Goal: Task Accomplishment & Management: Use online tool/utility

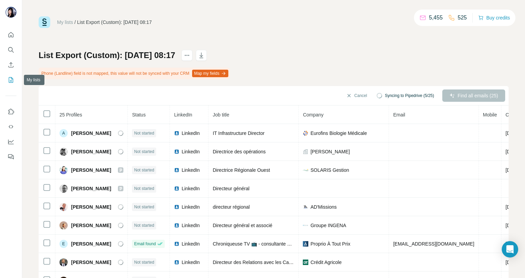
click at [10, 80] on icon "My lists" at bounding box center [11, 80] width 7 height 7
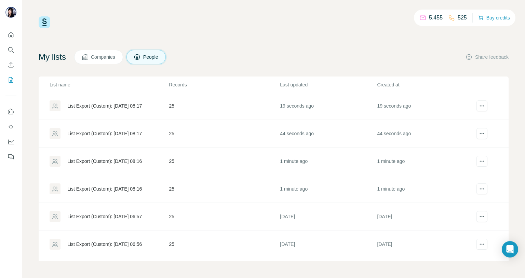
scroll to position [1, 0]
click at [123, 186] on div "List Export (Custom): [DATE] 08:16" at bounding box center [104, 189] width 75 height 7
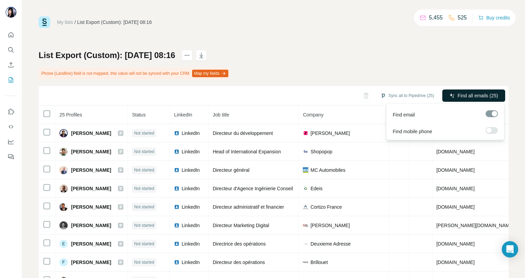
click at [465, 93] on span "Find all emails (25)" at bounding box center [478, 95] width 40 height 7
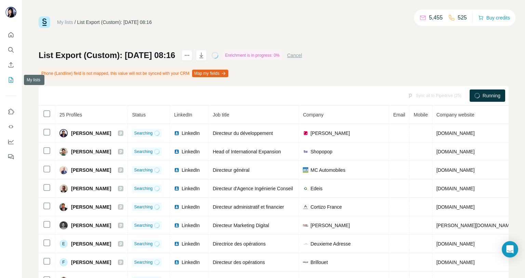
click at [14, 78] on button "My lists" at bounding box center [10, 80] width 11 height 12
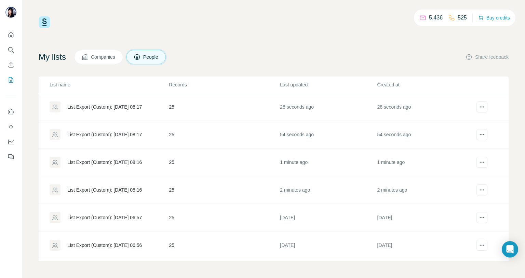
click at [114, 160] on div "List Export (Custom): [DATE] 08:16" at bounding box center [104, 162] width 75 height 7
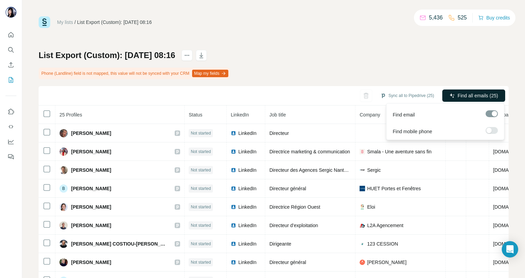
click at [473, 94] on span "Find all emails (25)" at bounding box center [478, 95] width 40 height 7
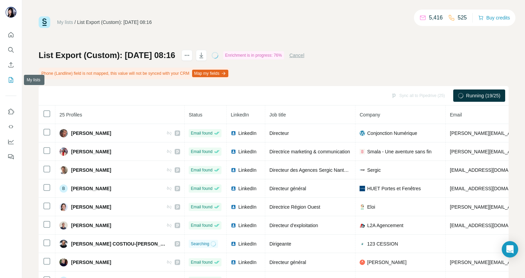
click at [11, 77] on icon "My lists" at bounding box center [11, 80] width 7 height 7
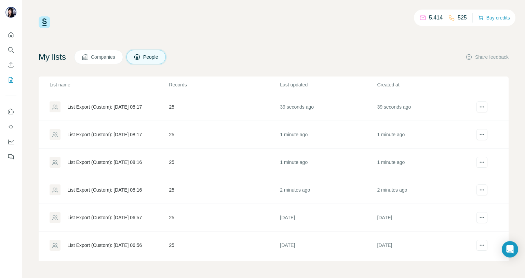
click at [121, 131] on div "List Export (Custom): [DATE] 08:17" at bounding box center [104, 134] width 75 height 7
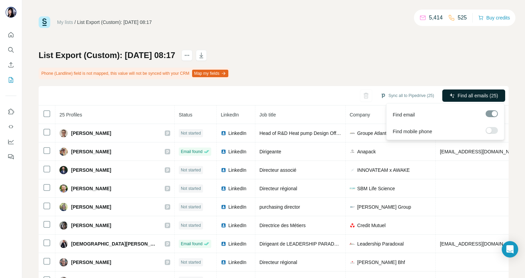
click at [474, 99] on button "Find all emails (25)" at bounding box center [473, 96] width 63 height 12
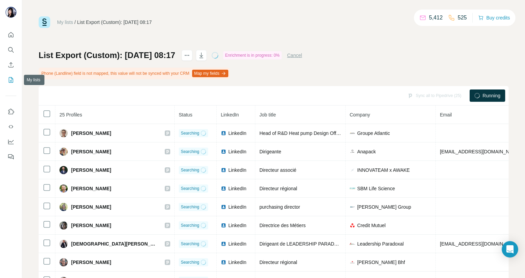
click at [11, 81] on icon "My lists" at bounding box center [11, 79] width 3 height 4
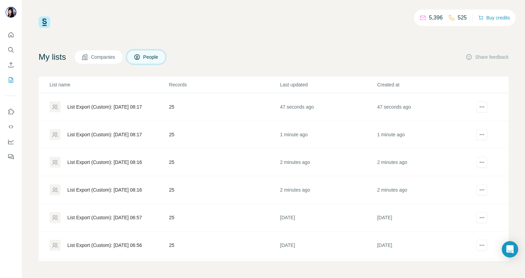
click at [124, 103] on div "List Export (Custom): [DATE] 08:17" at bounding box center [109, 107] width 119 height 11
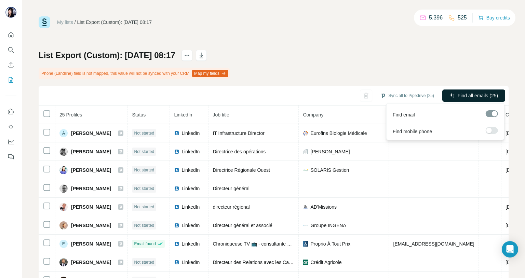
click at [467, 94] on span "Find all emails (25)" at bounding box center [478, 95] width 40 height 7
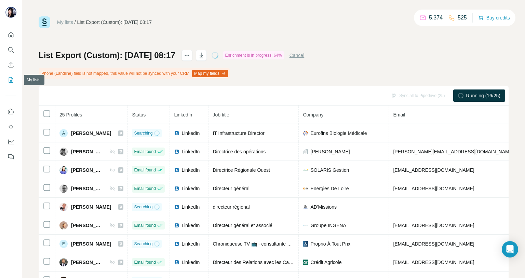
click at [10, 81] on icon "My lists" at bounding box center [11, 79] width 3 height 4
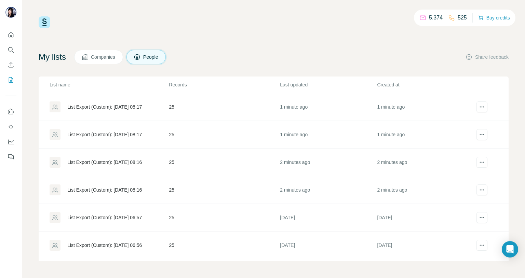
click at [84, 189] on div "List Export (Custom): [DATE] 08:16" at bounding box center [104, 190] width 75 height 7
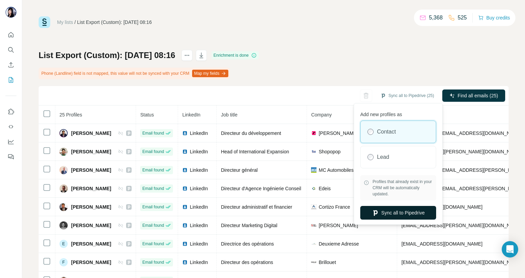
click at [401, 214] on button "Sync all to Pipedrive" at bounding box center [398, 213] width 76 height 14
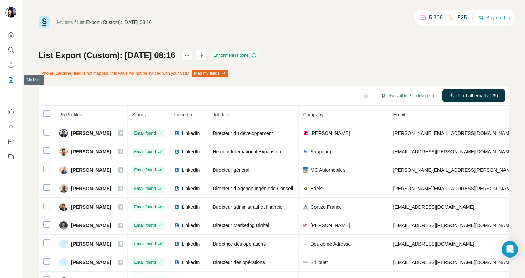
click at [13, 82] on icon "My lists" at bounding box center [11, 79] width 4 height 5
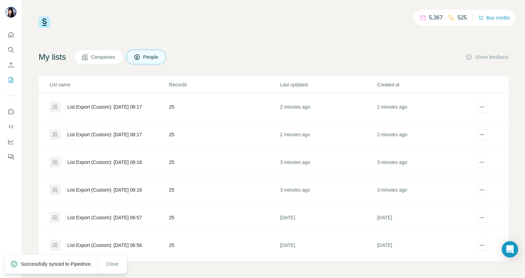
click at [133, 162] on div "List Export (Custom): [DATE] 08:16" at bounding box center [104, 162] width 75 height 7
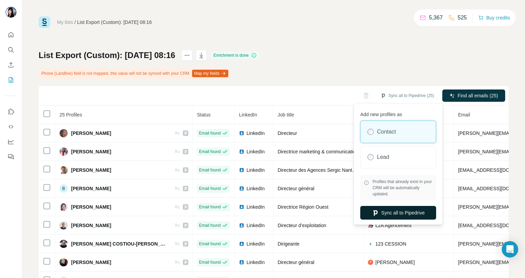
click at [398, 214] on button "Sync all to Pipedrive" at bounding box center [398, 213] width 76 height 14
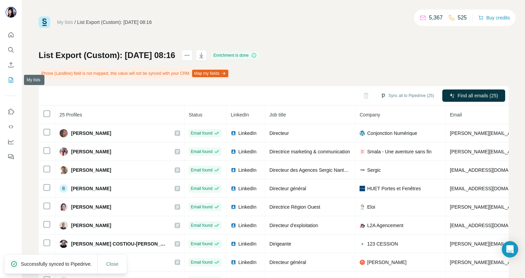
click at [12, 81] on icon "My lists" at bounding box center [11, 80] width 7 height 7
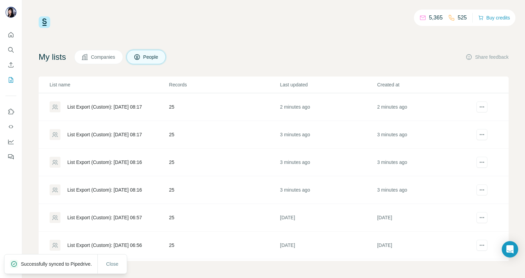
click at [123, 136] on div "List Export (Custom): [DATE] 08:17" at bounding box center [104, 134] width 75 height 7
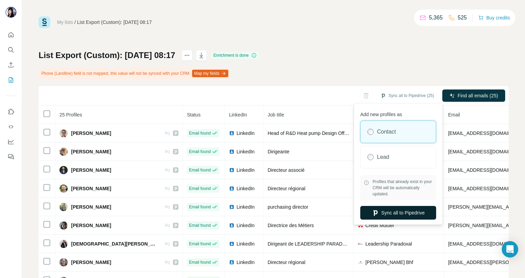
click at [392, 214] on button "Sync all to Pipedrive" at bounding box center [398, 213] width 76 height 14
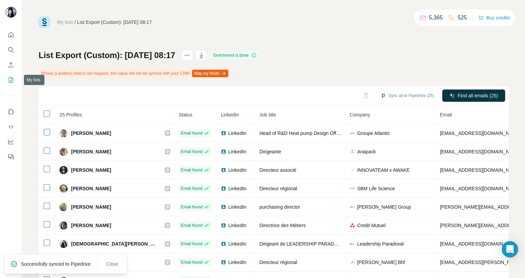
click at [11, 82] on icon "My lists" at bounding box center [11, 80] width 7 height 7
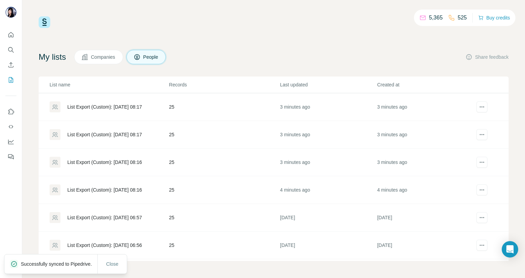
click at [135, 106] on div "List Export (Custom): [DATE] 08:17" at bounding box center [104, 107] width 75 height 7
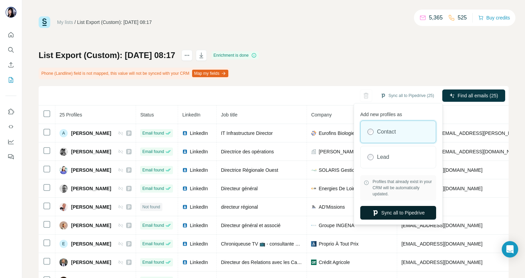
click at [409, 214] on button "Sync all to Pipedrive" at bounding box center [398, 213] width 76 height 14
